Goal: Find specific page/section: Find specific page/section

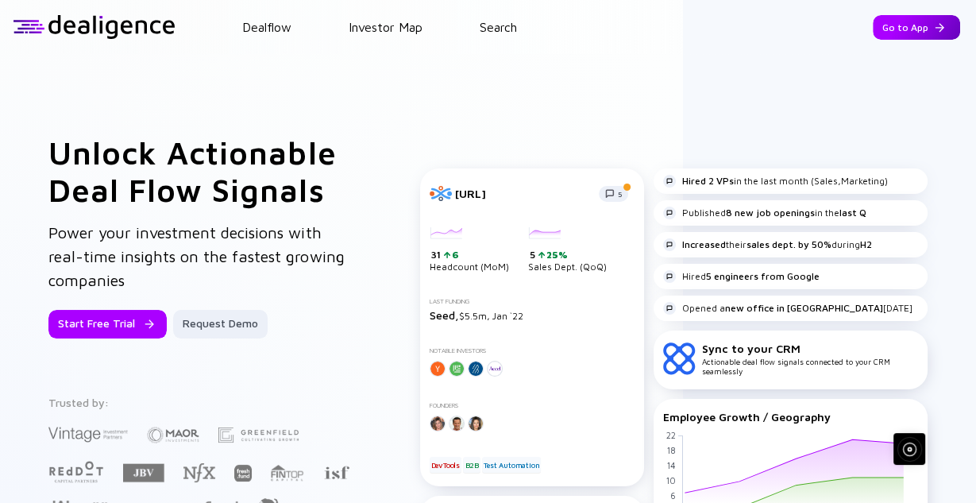
click at [901, 29] on div "Go to App" at bounding box center [916, 27] width 87 height 25
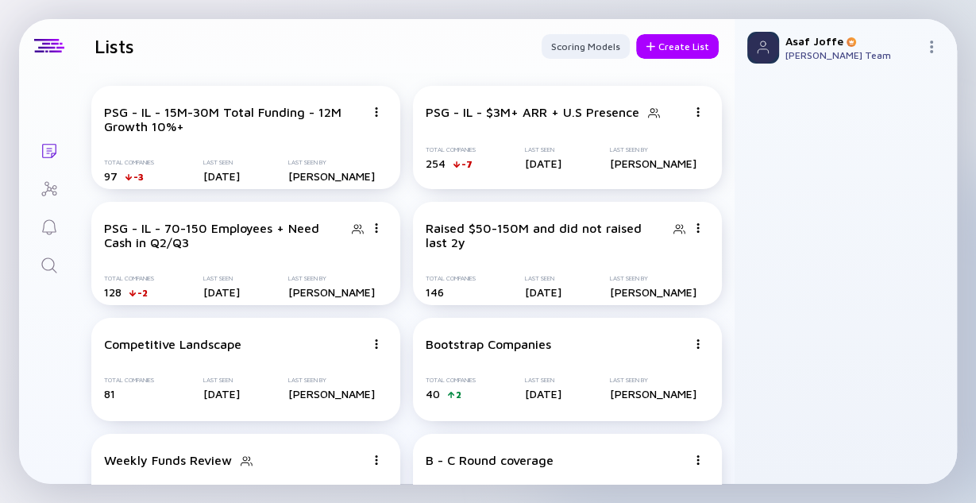
click at [52, 268] on icon "Search" at bounding box center [48, 264] width 15 height 15
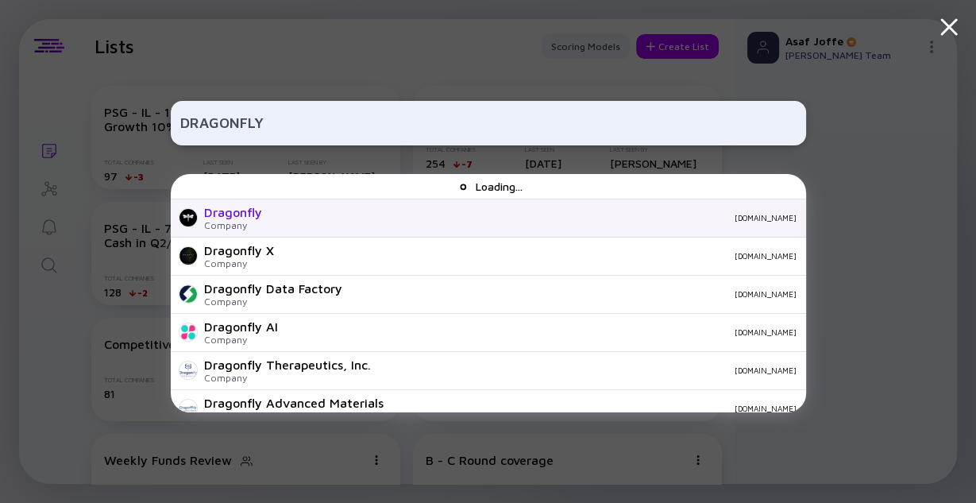
type input "DRAGONFLY"
click at [326, 210] on div "Dragonfly Company [DOMAIN_NAME]" at bounding box center [488, 218] width 635 height 38
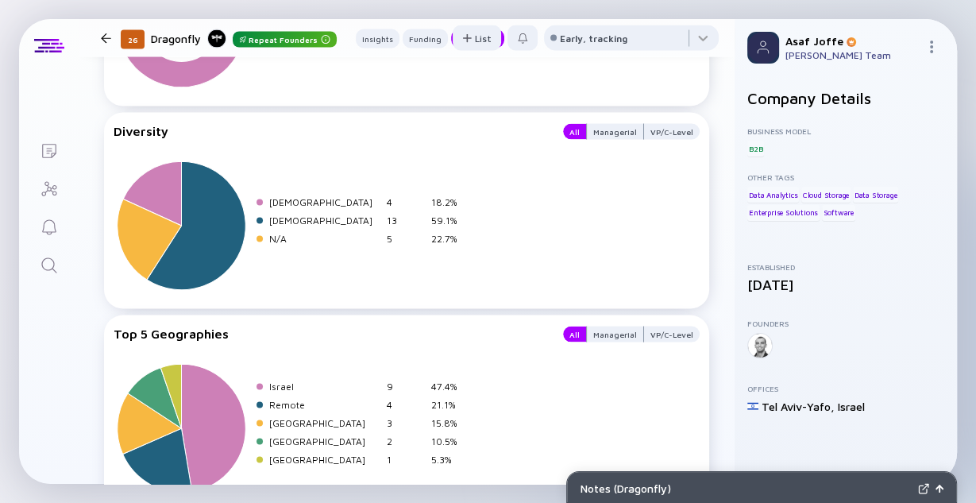
scroll to position [2541, 0]
